Goal: Use online tool/utility: Utilize a website feature to perform a specific function

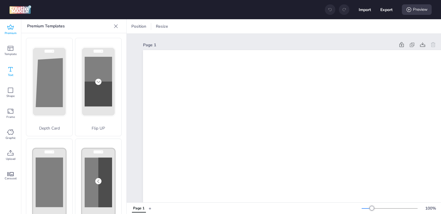
scroll to position [113, 0]
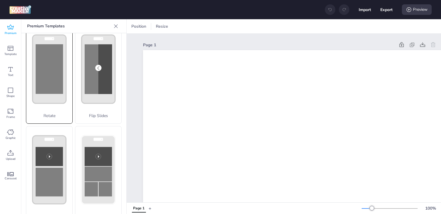
click at [40, 78] on rect at bounding box center [49, 69] width 27 height 50
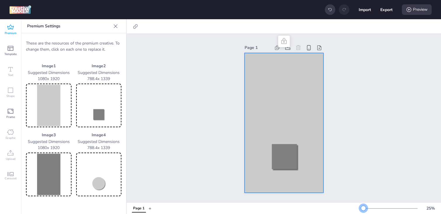
drag, startPoint x: 373, startPoint y: 209, endPoint x: 363, endPoint y: 209, distance: 9.6
click at [363, 209] on div at bounding box center [363, 208] width 5 height 5
click at [59, 115] on img at bounding box center [48, 105] width 43 height 41
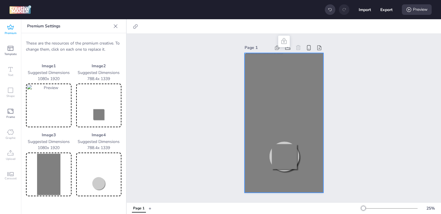
click at [40, 174] on img at bounding box center [48, 174] width 43 height 41
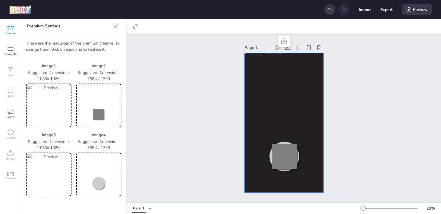
click at [47, 175] on img at bounding box center [48, 174] width 43 height 41
click at [96, 115] on img at bounding box center [98, 105] width 43 height 41
click at [98, 176] on img at bounding box center [98, 174] width 43 height 41
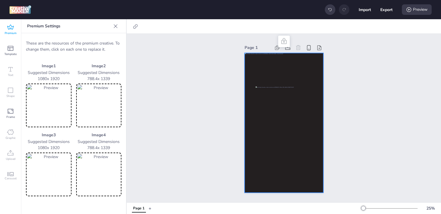
click at [111, 174] on img at bounding box center [98, 174] width 43 height 41
click at [182, 143] on div "Page 1" at bounding box center [284, 118] width 314 height 169
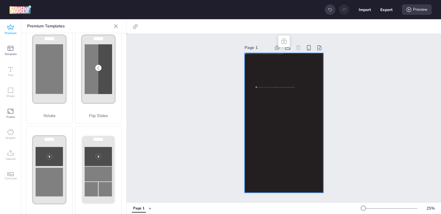
click at [249, 120] on div at bounding box center [283, 123] width 79 height 140
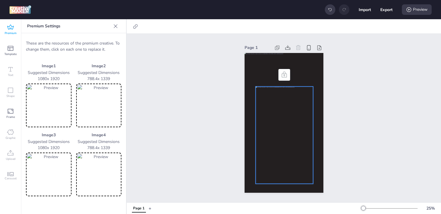
click at [263, 121] on div at bounding box center [283, 136] width 57 height 98
click at [76, 90] on div at bounding box center [98, 106] width 45 height 44
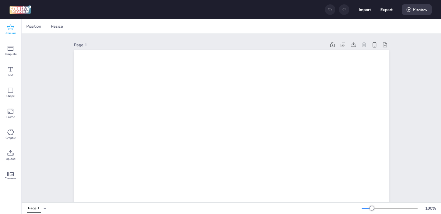
click at [8, 34] on span "Premium" at bounding box center [11, 33] width 12 height 5
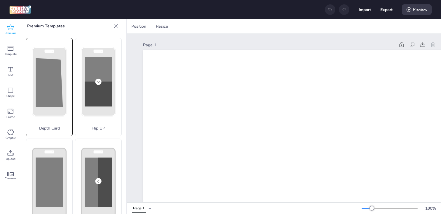
click at [45, 76] on polygon at bounding box center [49, 82] width 27 height 49
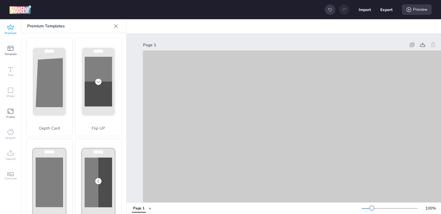
scroll to position [90, 0]
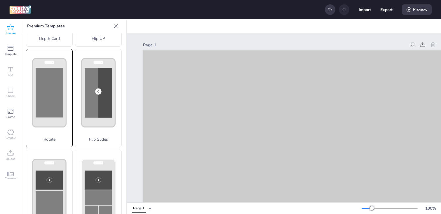
click at [49, 112] on rect at bounding box center [49, 93] width 27 height 50
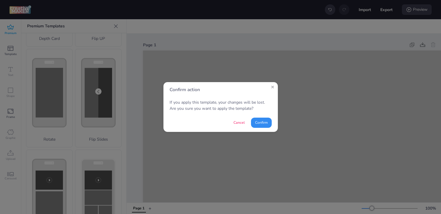
click at [259, 122] on button "Confirm" at bounding box center [261, 123] width 21 height 10
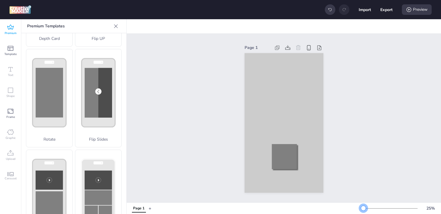
drag, startPoint x: 371, startPoint y: 207, endPoint x: 363, endPoint y: 207, distance: 7.6
click at [363, 207] on div at bounding box center [363, 208] width 5 height 5
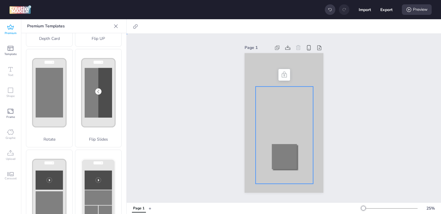
click at [258, 126] on div at bounding box center [283, 136] width 57 height 98
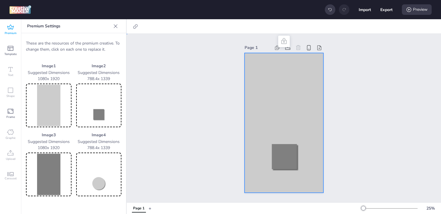
click at [246, 110] on div at bounding box center [283, 123] width 79 height 140
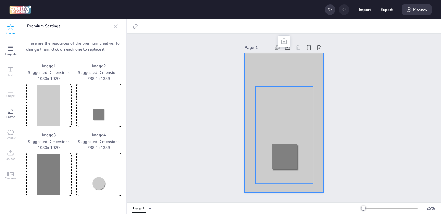
click at [262, 107] on div at bounding box center [283, 136] width 57 height 98
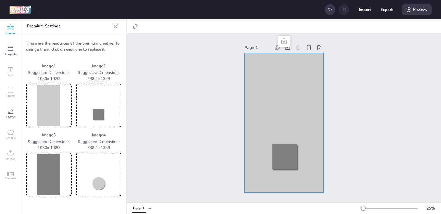
click at [251, 76] on div at bounding box center [283, 123] width 79 height 140
click at [44, 111] on img at bounding box center [48, 105] width 43 height 41
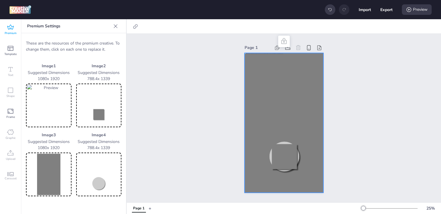
click at [49, 173] on img at bounding box center [48, 174] width 43 height 41
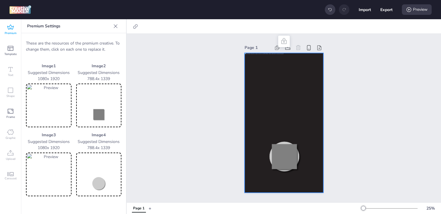
click at [96, 115] on img at bounding box center [98, 105] width 43 height 41
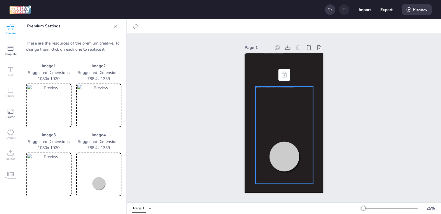
click at [284, 146] on div at bounding box center [283, 136] width 57 height 98
click at [283, 73] on icon at bounding box center [283, 74] width 5 height 6
click at [283, 77] on icon at bounding box center [283, 74] width 7 height 7
drag, startPoint x: 283, startPoint y: 77, endPoint x: 282, endPoint y: 106, distance: 29.2
click at [282, 106] on div at bounding box center [283, 123] width 79 height 140
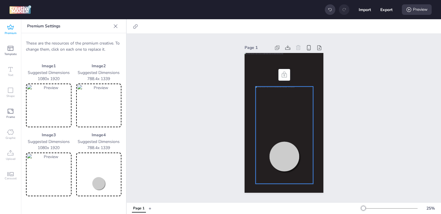
click at [101, 182] on img at bounding box center [98, 174] width 43 height 41
click at [96, 118] on img at bounding box center [98, 105] width 43 height 41
click at [99, 167] on img at bounding box center [98, 174] width 43 height 41
click at [160, 117] on div "Page 1" at bounding box center [284, 118] width 314 height 169
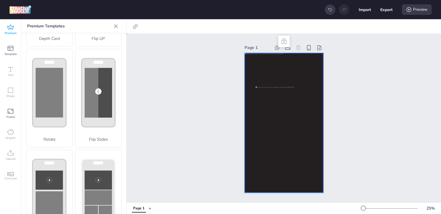
click at [248, 112] on div at bounding box center [283, 123] width 79 height 140
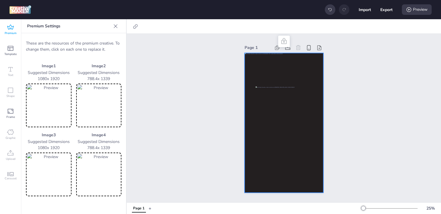
click at [140, 27] on div at bounding box center [137, 26] width 16 height 9
click at [136, 27] on icon at bounding box center [135, 27] width 6 height 6
click at [113, 40] on span "Activate hyperlink" at bounding box center [97, 41] width 32 height 6
click at [78, 42] on input "Activate hyperlink" at bounding box center [76, 44] width 4 height 4
checkbox input "true"
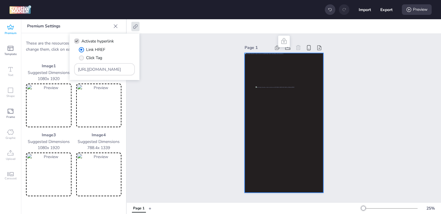
click at [94, 58] on span "Click Tag" at bounding box center [94, 58] width 16 height 6
click at [82, 58] on input "Click Tag" at bounding box center [80, 60] width 4 height 4
radio input "true"
drag, startPoint x: 119, startPoint y: 70, endPoint x: 56, endPoint y: 70, distance: 63.3
click at [57, 70] on body "Import Export Preview Premium Template Text Shape Frame Graphic Upload Carousel…" at bounding box center [220, 107] width 441 height 214
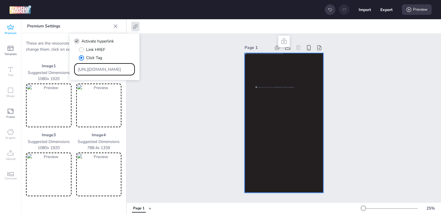
paste input "[DOMAIN_NAME][URL]"
type input "[URL][DOMAIN_NAME]"
click at [384, 8] on button "Export" at bounding box center [386, 9] width 12 height 12
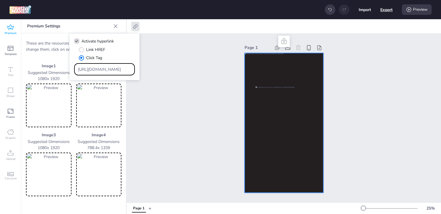
select select "html"
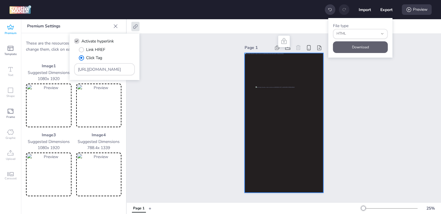
click at [341, 51] on button "Download" at bounding box center [360, 47] width 55 height 12
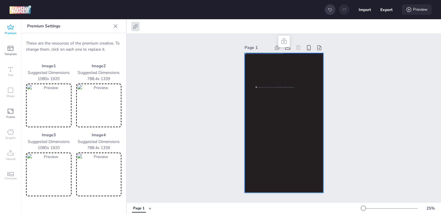
click at [416, 12] on div "Preview" at bounding box center [416, 9] width 30 height 10
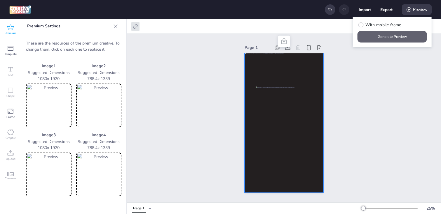
click at [394, 34] on button "Generate Preview" at bounding box center [391, 37] width 69 height 12
